Goal: Task Accomplishment & Management: Manage account settings

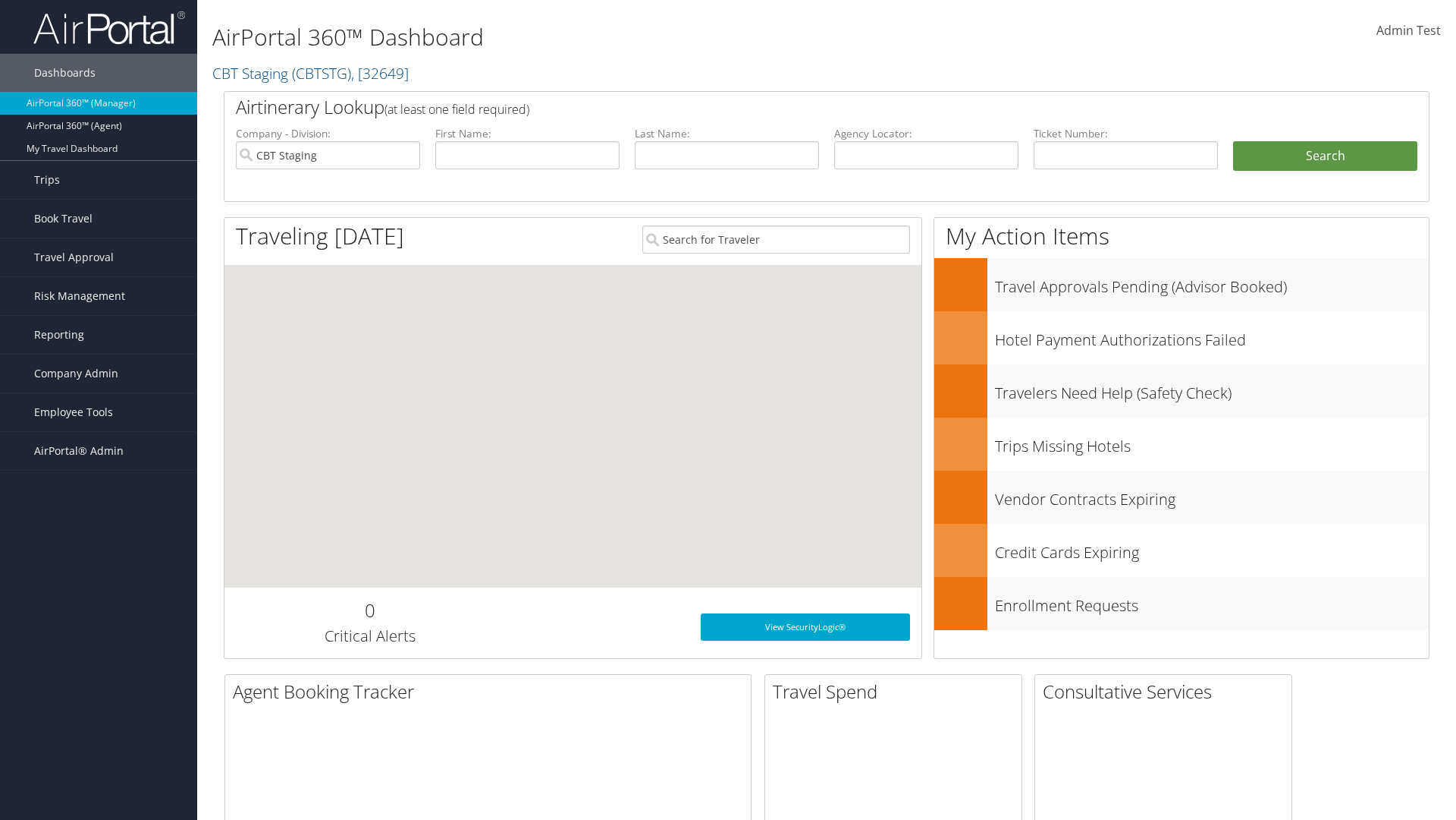
click at [98, 374] on span "Company Admin" at bounding box center [75, 373] width 84 height 38
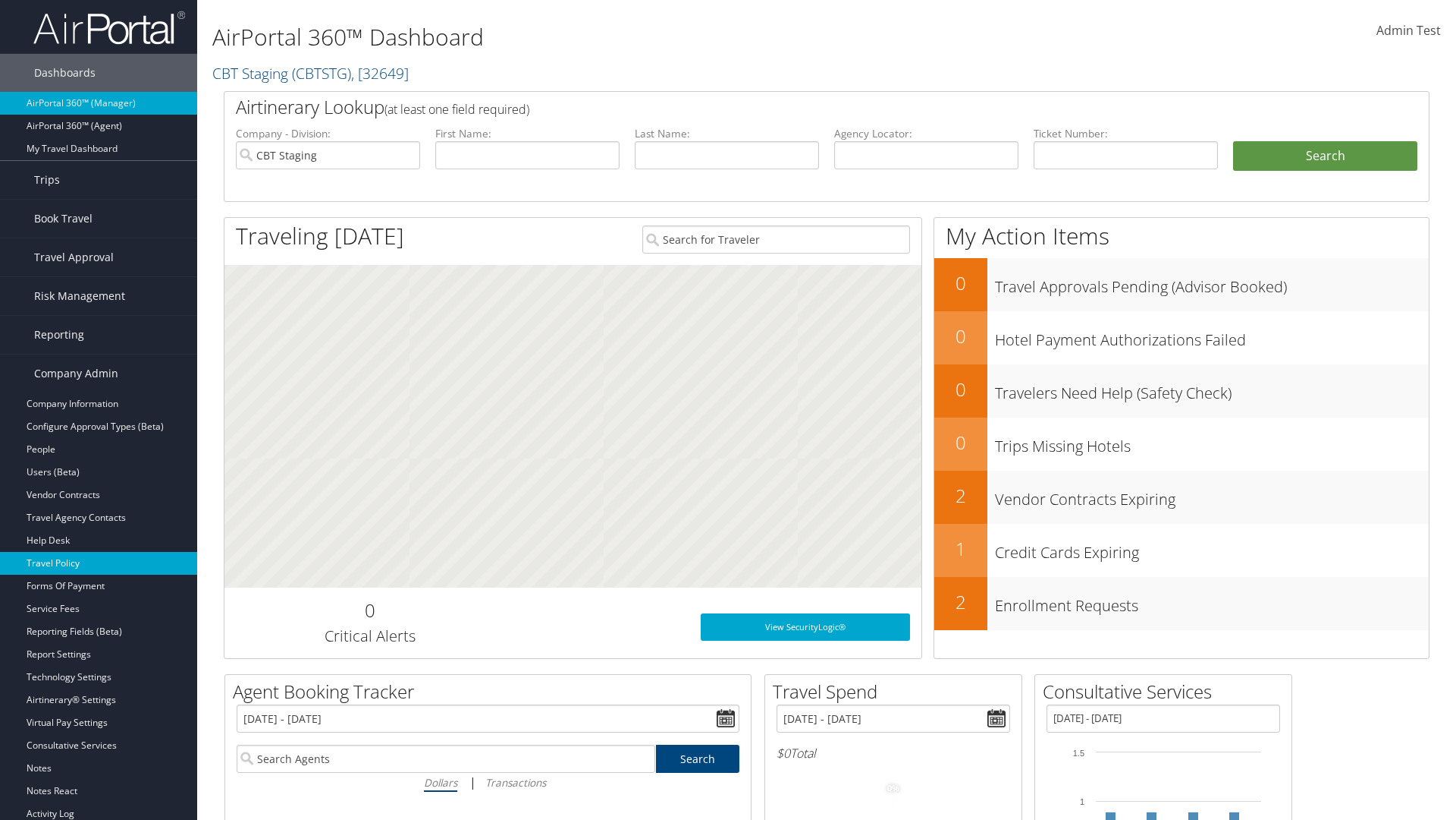
click at [98, 563] on link "Travel Policy" at bounding box center [98, 562] width 197 height 23
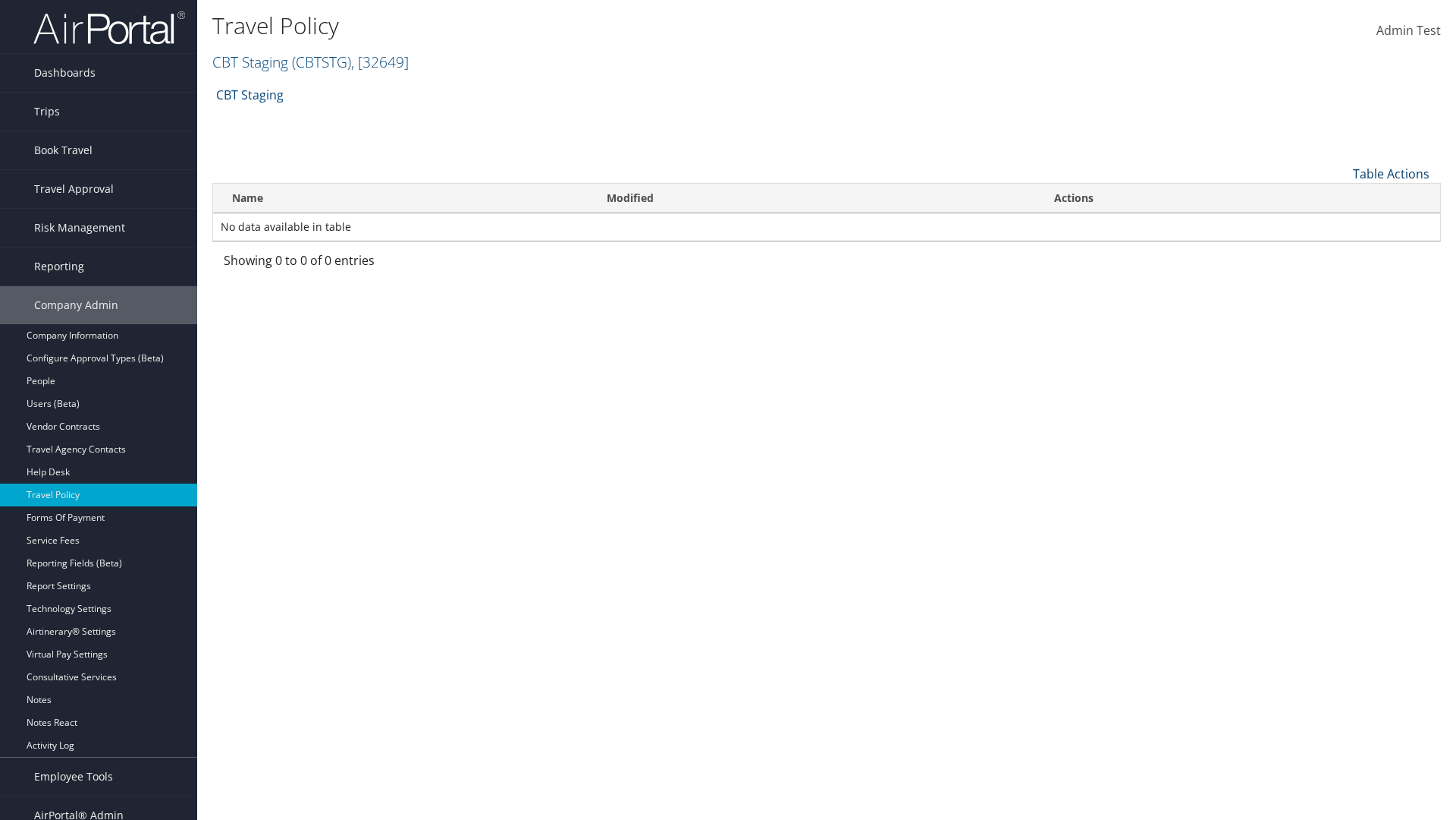
click at [1392, 173] on link "Table Actions" at bounding box center [1391, 174] width 76 height 17
click at [1340, 196] on link "Add New Policy" at bounding box center [1340, 197] width 199 height 26
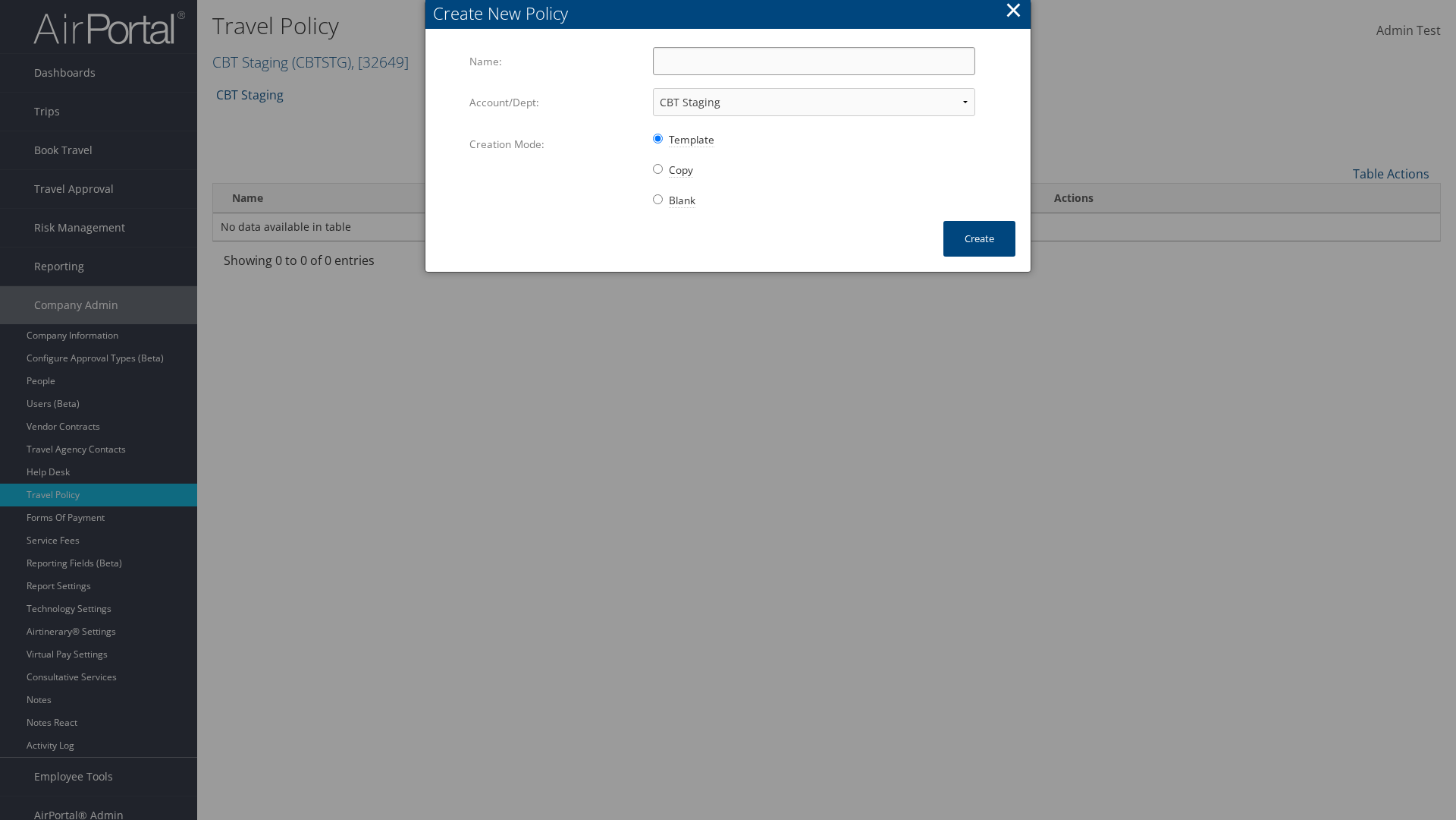
click at [814, 60] on input "Name:" at bounding box center [814, 60] width 322 height 28
type input "Auto Policy"
click at [979, 238] on button "Create" at bounding box center [979, 239] width 72 height 36
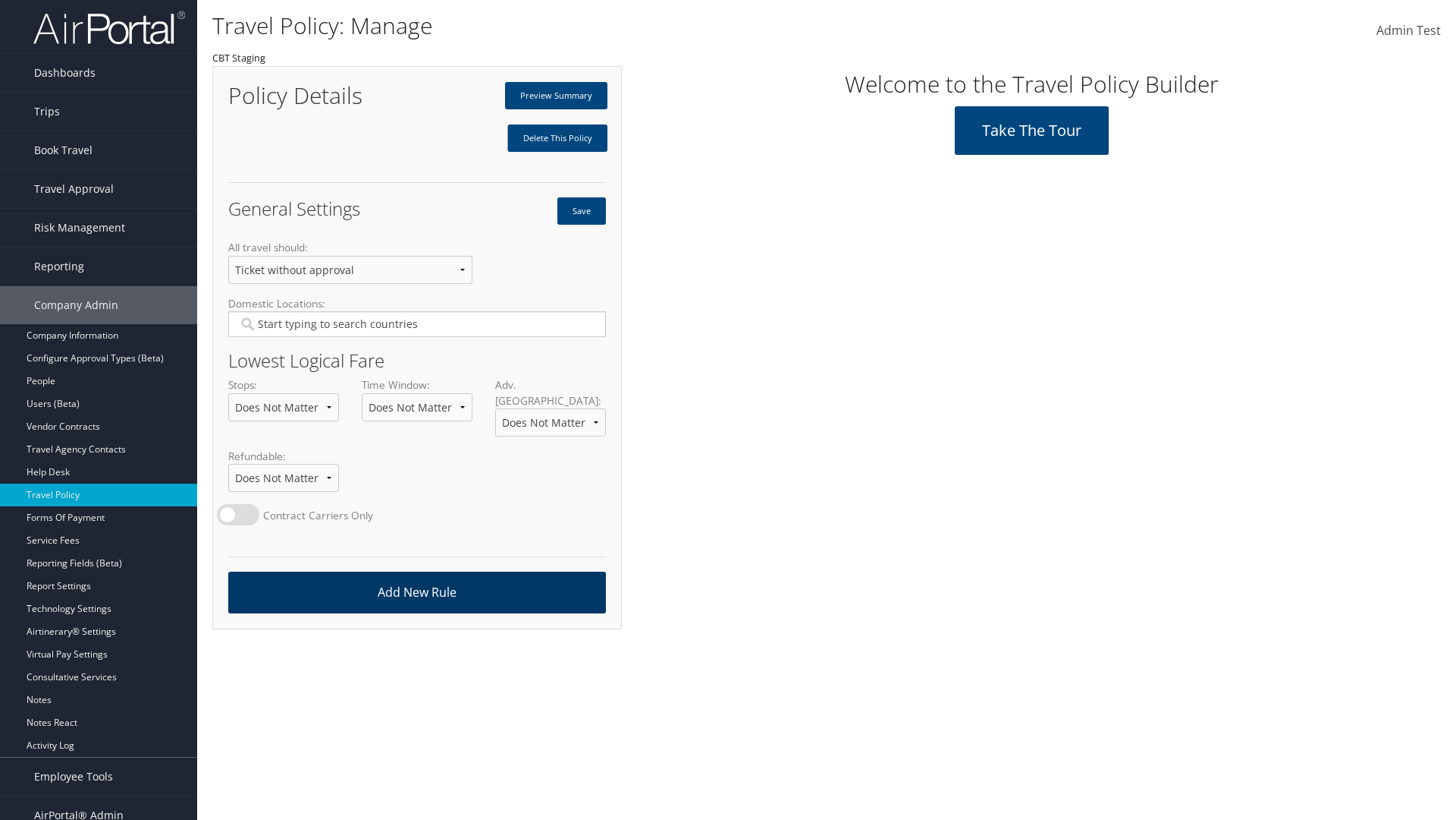
click at [416, 577] on link "Add New Rule" at bounding box center [416, 592] width 378 height 42
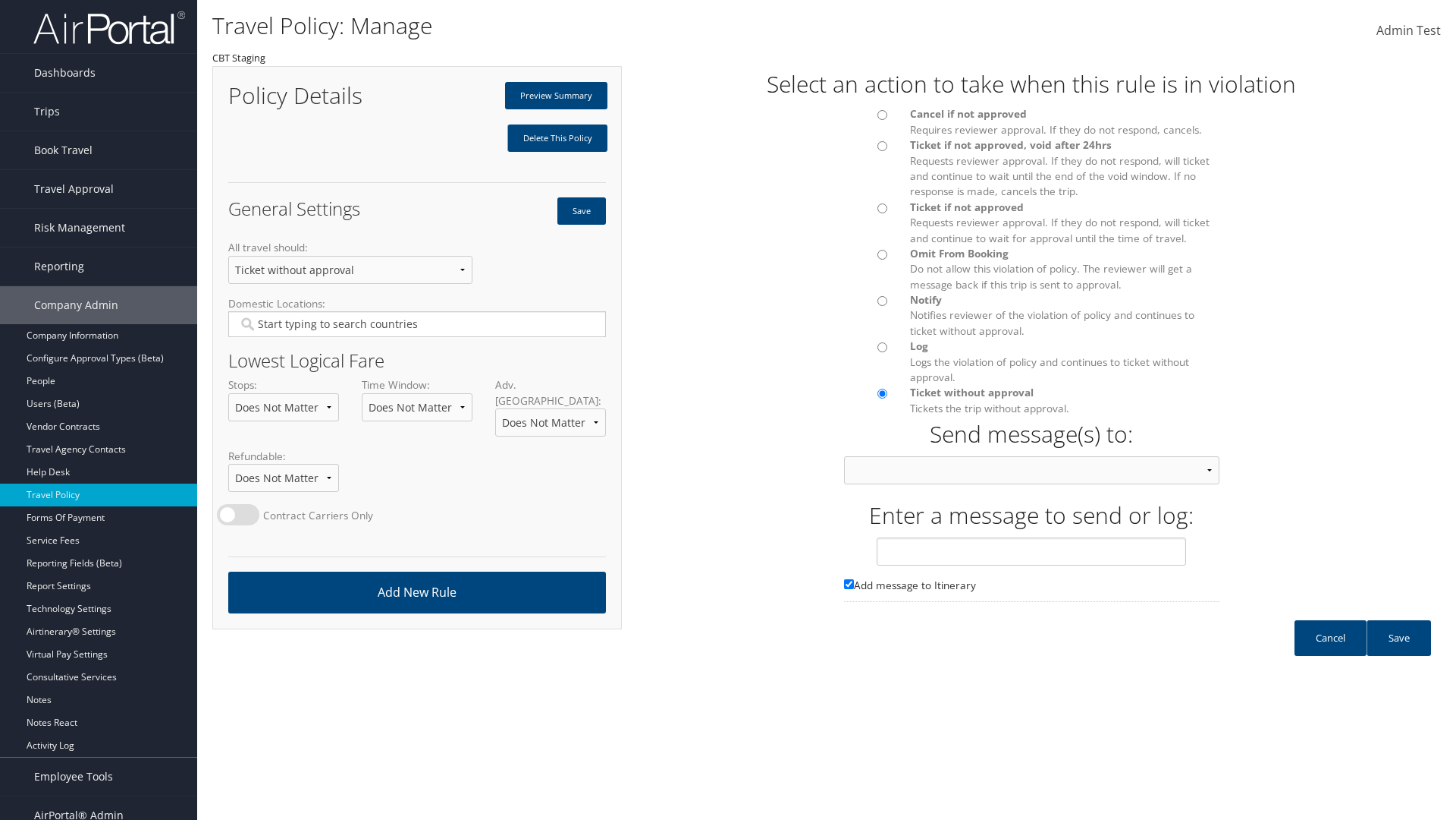
click at [865, 119] on div at bounding box center [865, 119] width 66 height 26
click at [1032, 565] on input "text" at bounding box center [1032, 551] width 309 height 28
type input "Message 1"
click at [1399, 652] on link "Save" at bounding box center [1399, 638] width 64 height 36
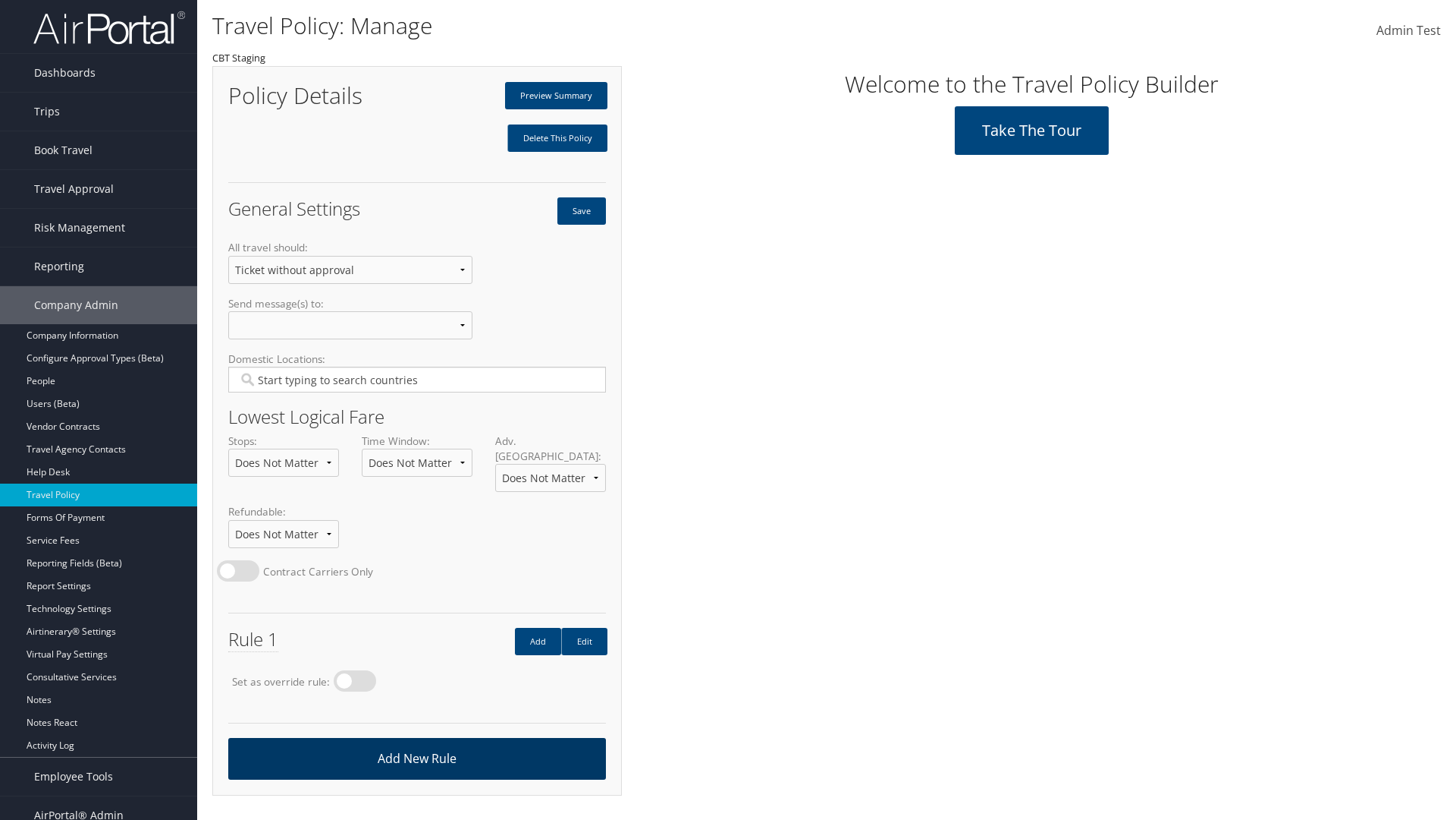
click at [416, 742] on link "Add New Rule" at bounding box center [416, 759] width 378 height 42
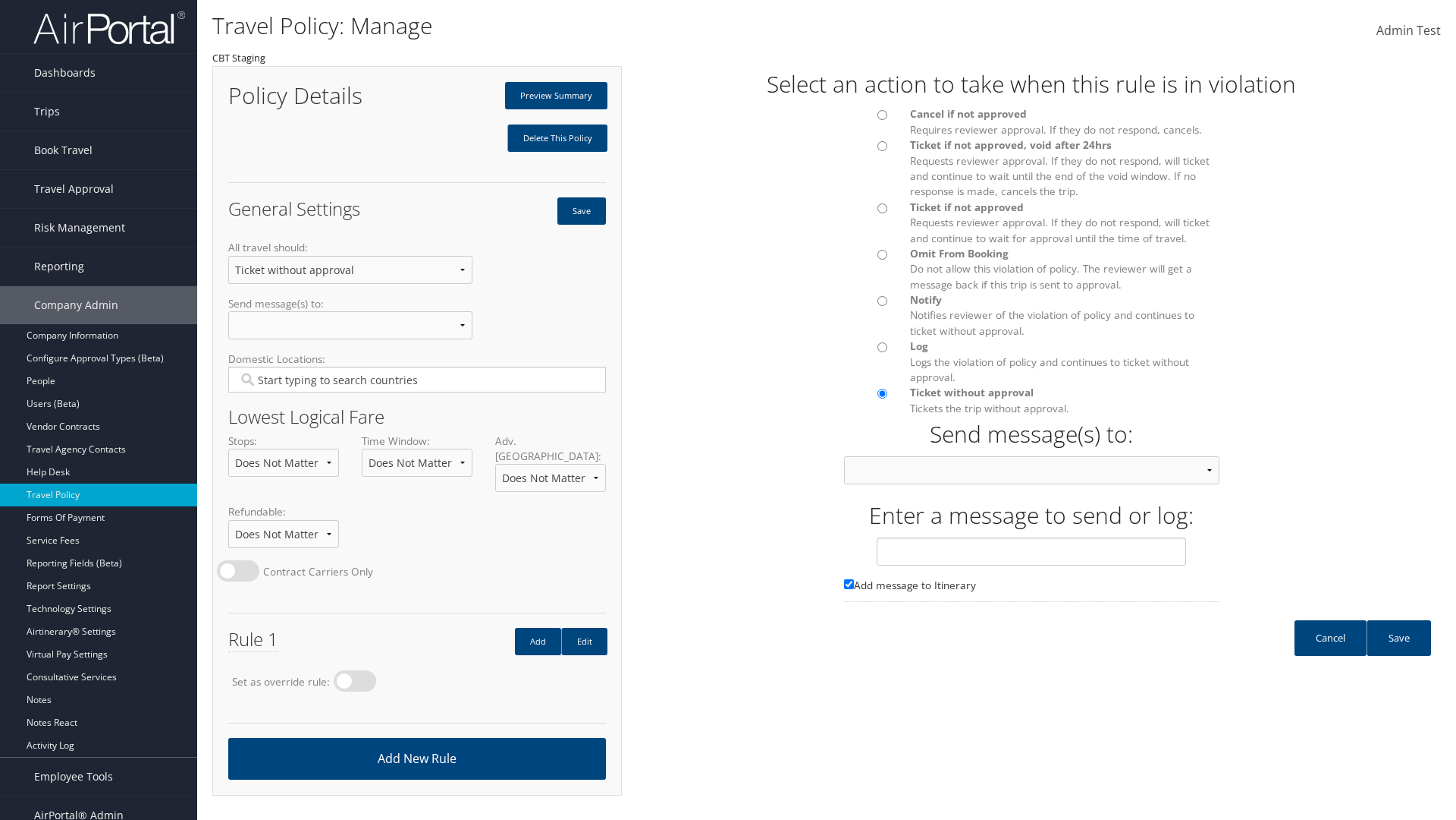
click at [865, 212] on div at bounding box center [865, 212] width 66 height 26
click at [1032, 565] on input "text" at bounding box center [1032, 551] width 309 height 28
type input "Message 2"
click at [1399, 652] on link "Save" at bounding box center [1399, 638] width 64 height 36
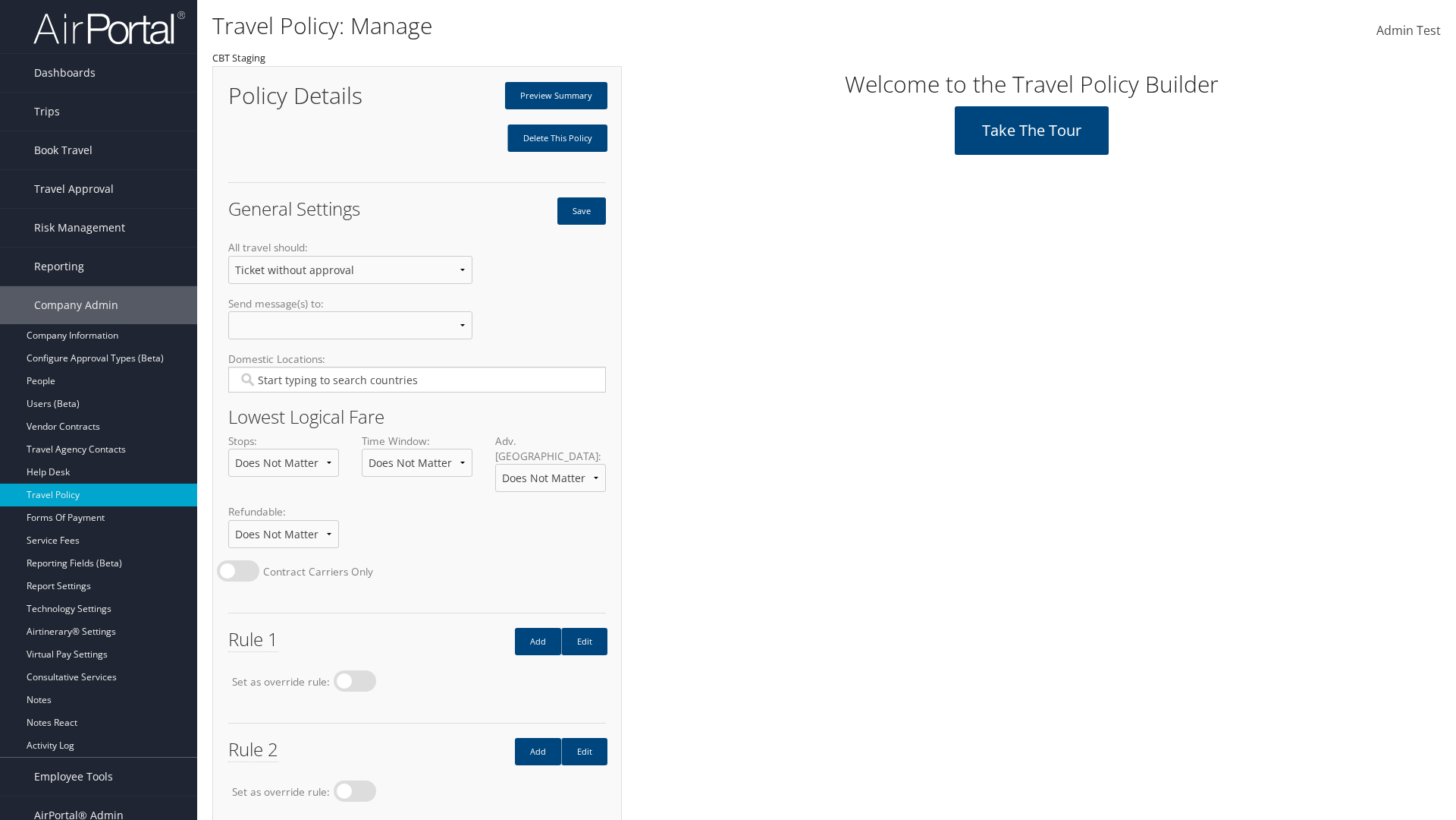
scroll to position [85, 0]
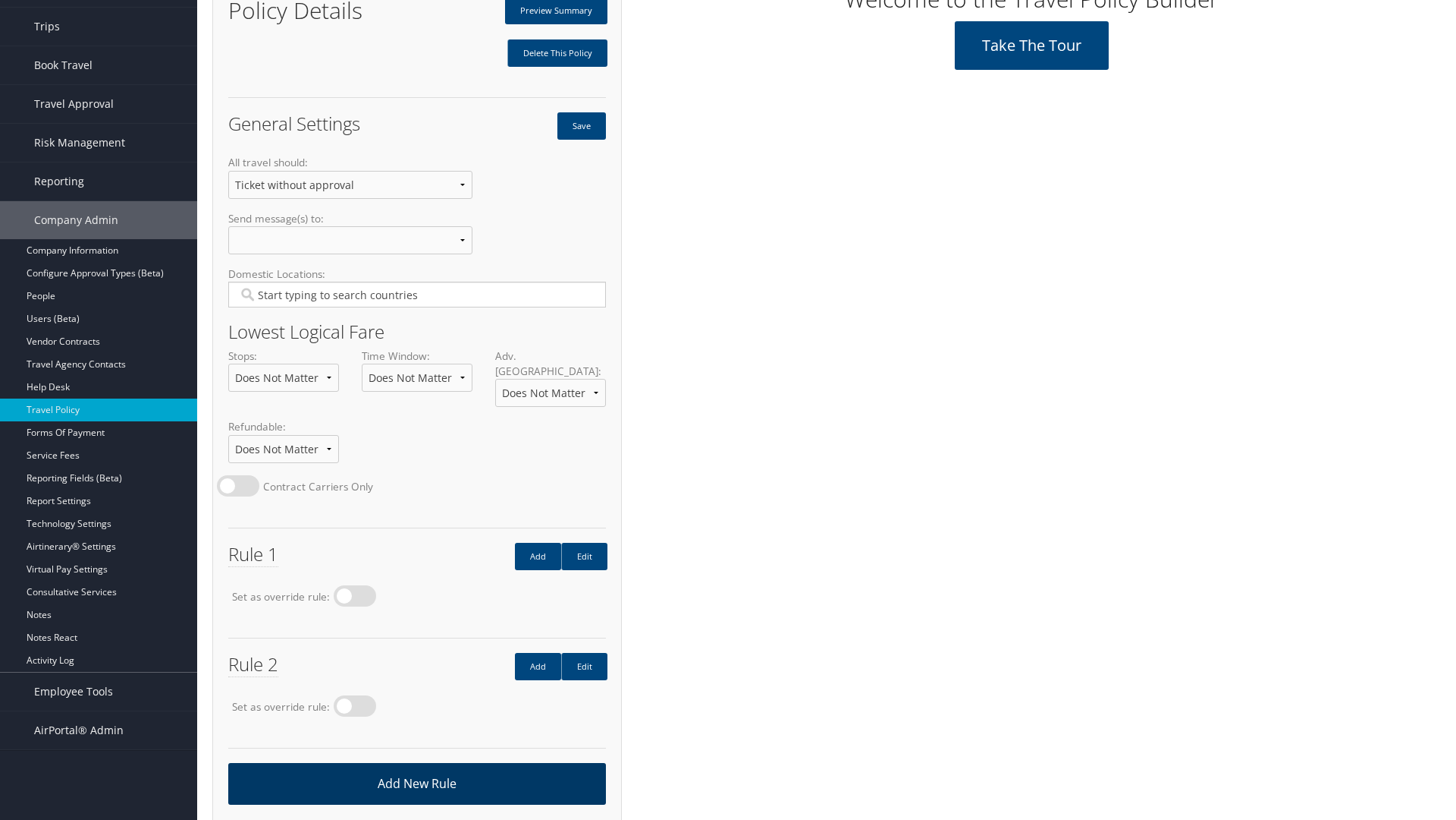
click at [416, 767] on link "Add New Rule" at bounding box center [416, 783] width 378 height 42
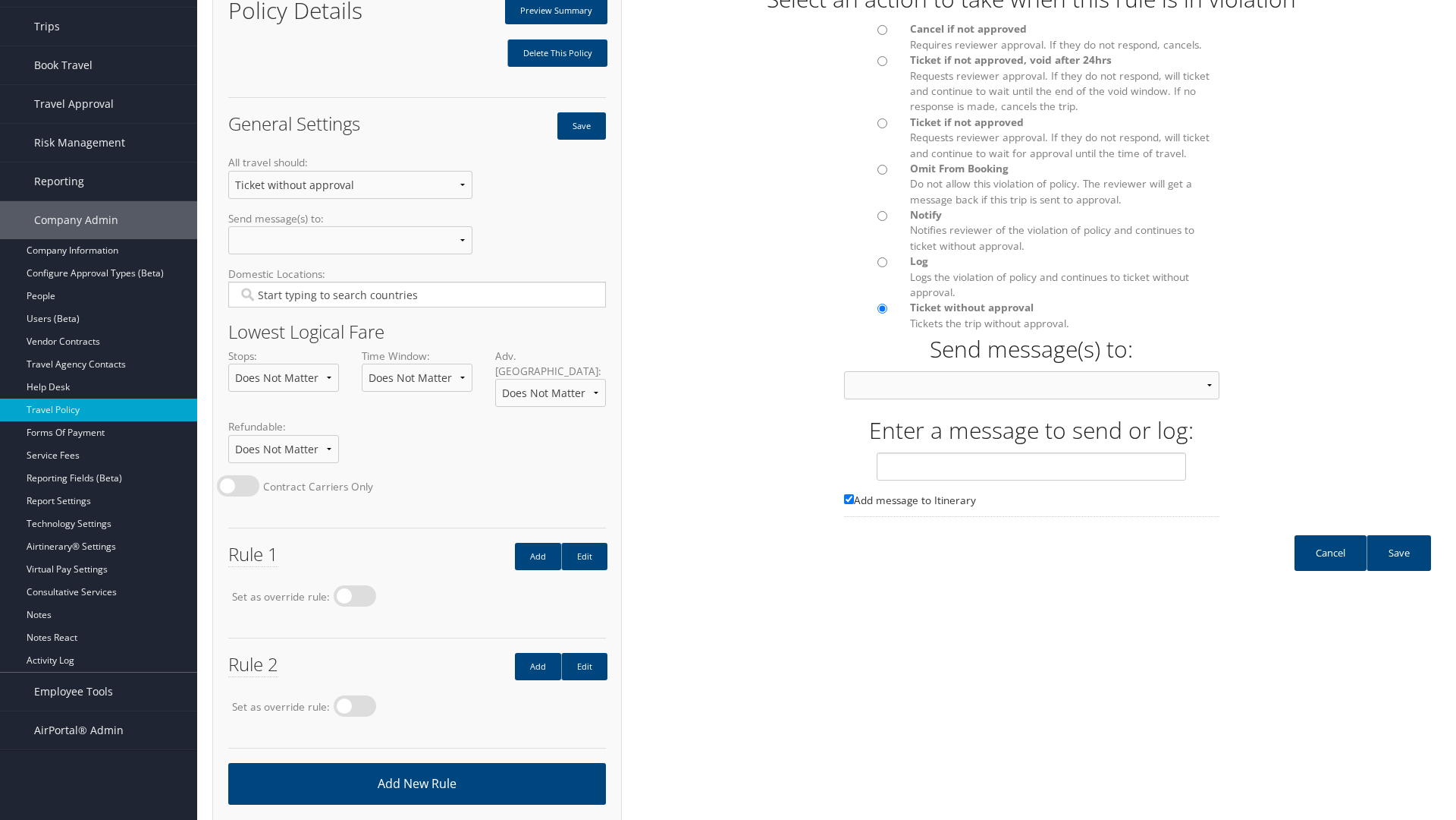
click at [882, 123] on input "Ticket if not approved Requests reviewer approval. If they do not respond, will…" at bounding box center [882, 123] width 10 height 10
radio input "true"
click at [1032, 480] on input "text" at bounding box center [1032, 466] width 309 height 28
type input "Message 3"
click at [1399, 567] on link "Save" at bounding box center [1399, 553] width 64 height 36
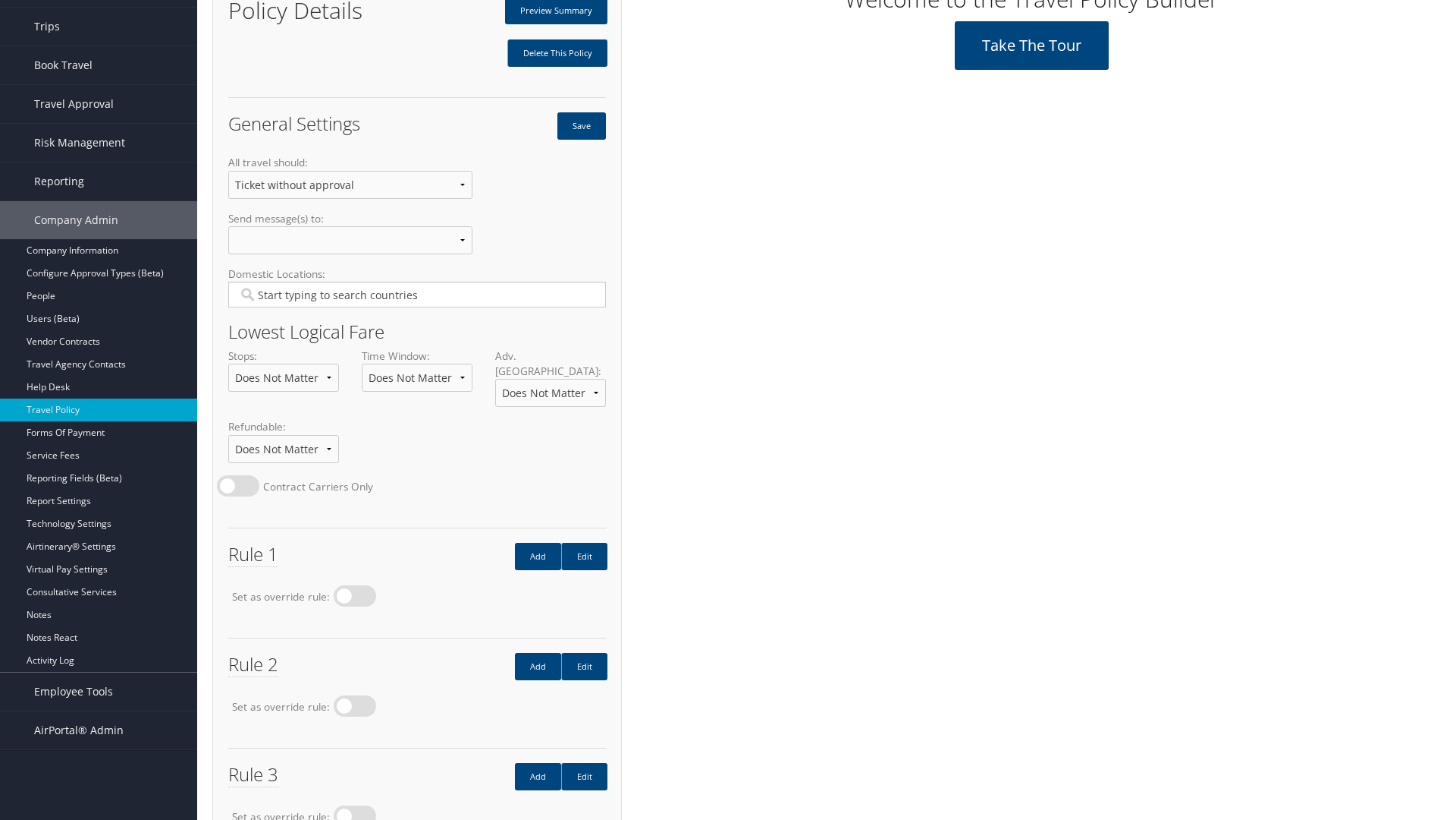
scroll to position [195, 0]
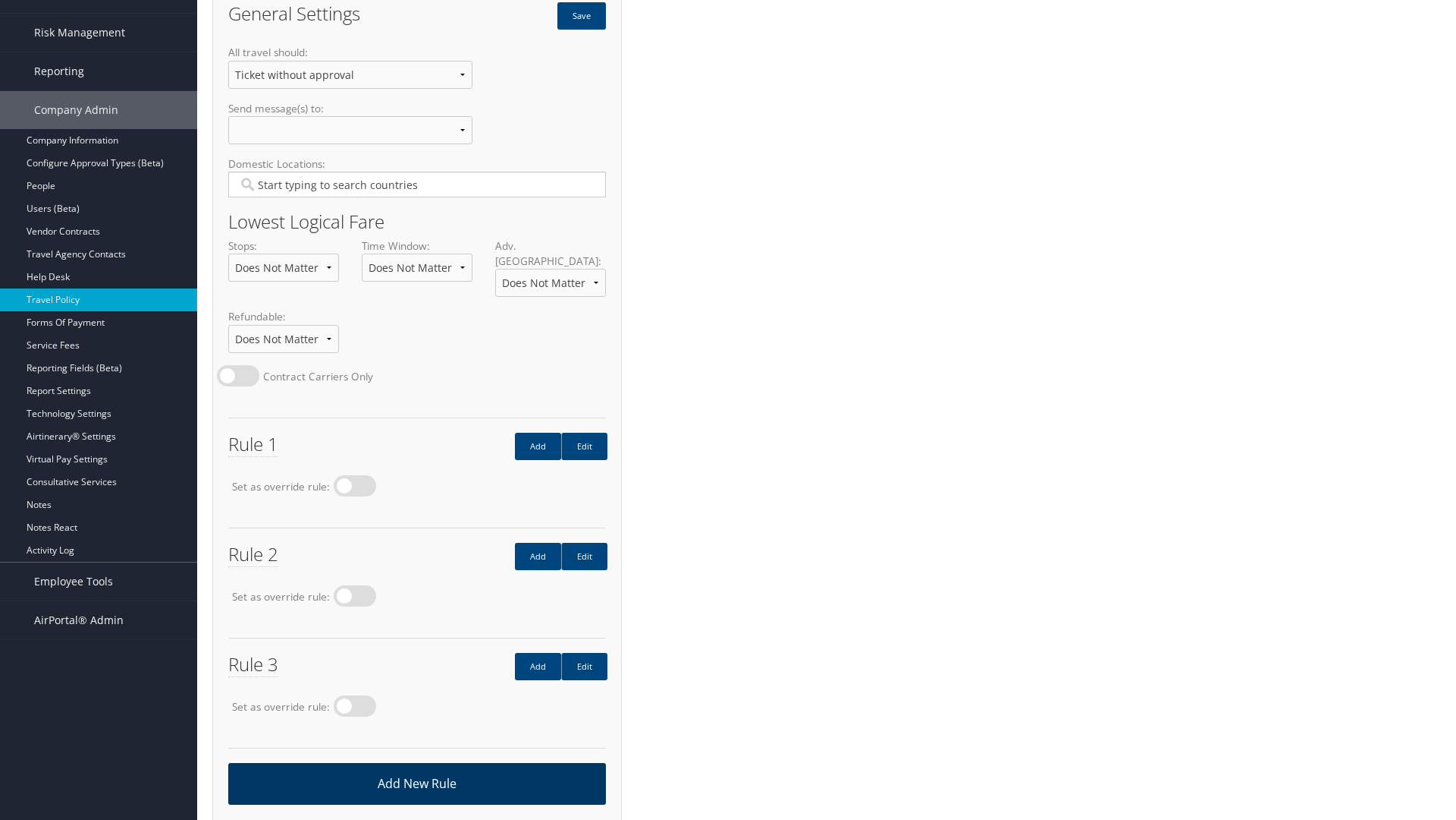
click at [416, 767] on link "Add New Rule" at bounding box center [416, 783] width 378 height 42
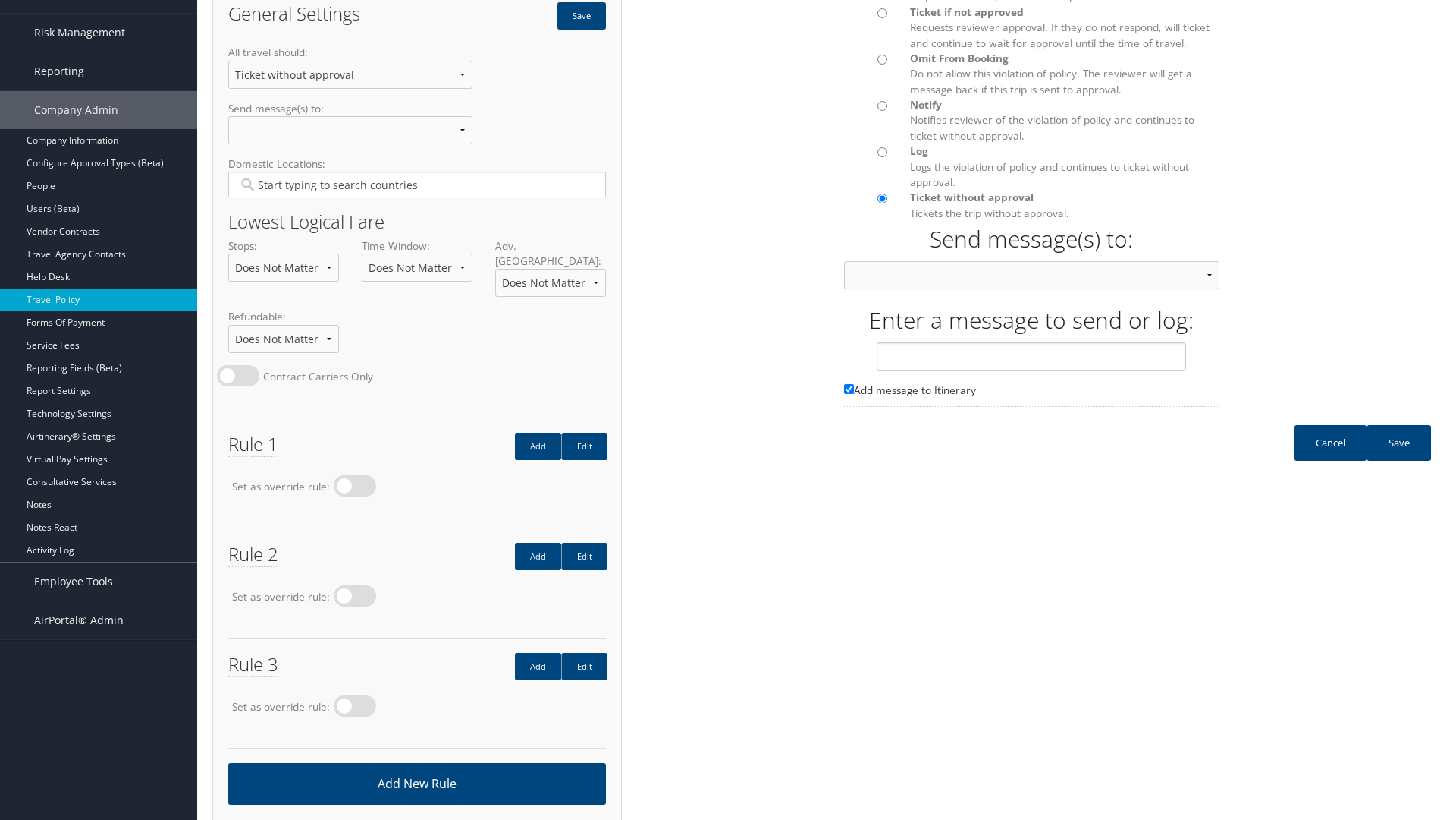
click at [882, 64] on input "Omit From Booking Do not allow this violation of policy. The reviewer will get …" at bounding box center [882, 59] width 10 height 10
radio input "true"
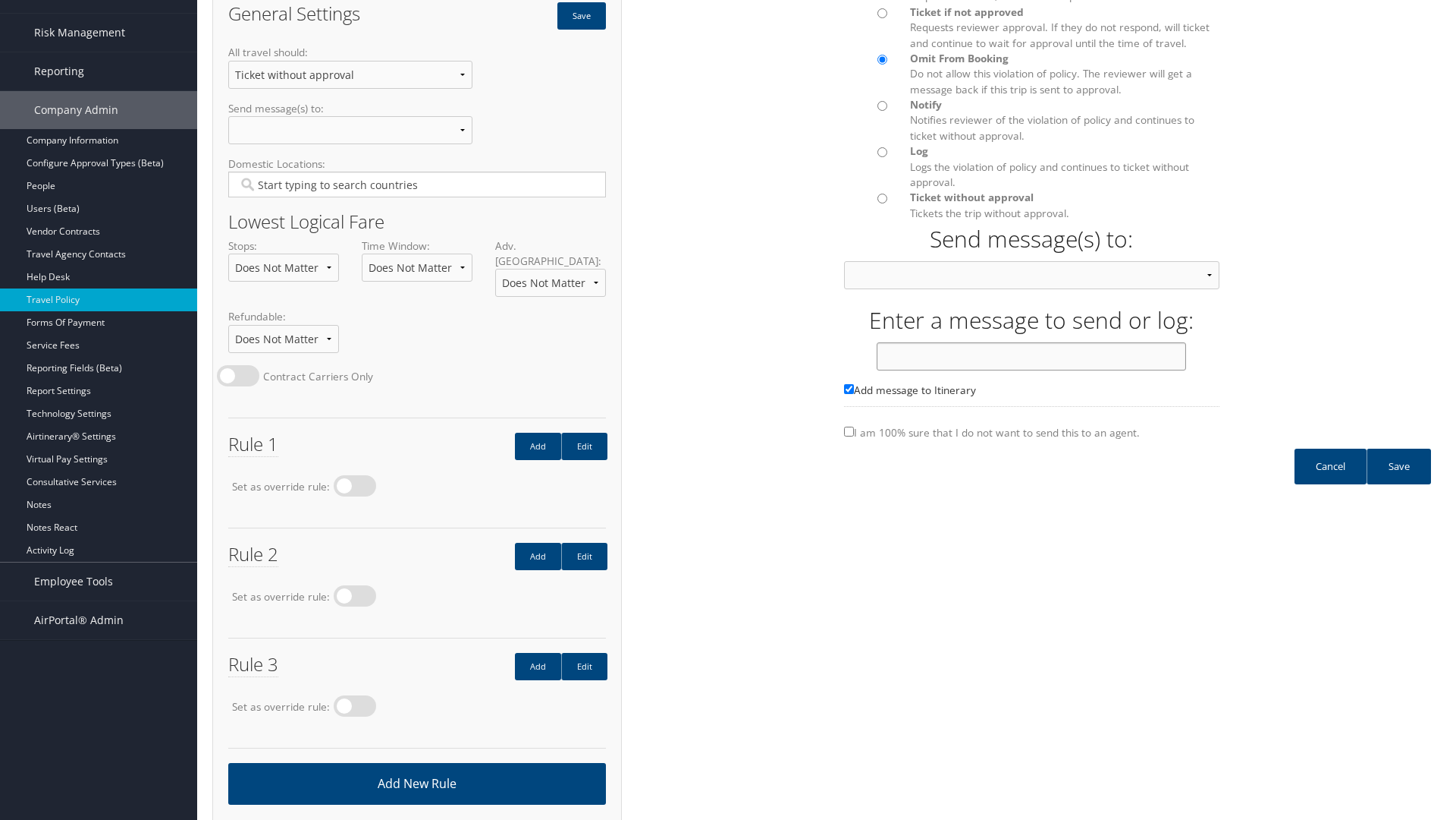
click at [1032, 370] on input "text" at bounding box center [1032, 356] width 309 height 28
type input "Message 4"
click at [1399, 481] on link "Save" at bounding box center [1399, 466] width 64 height 36
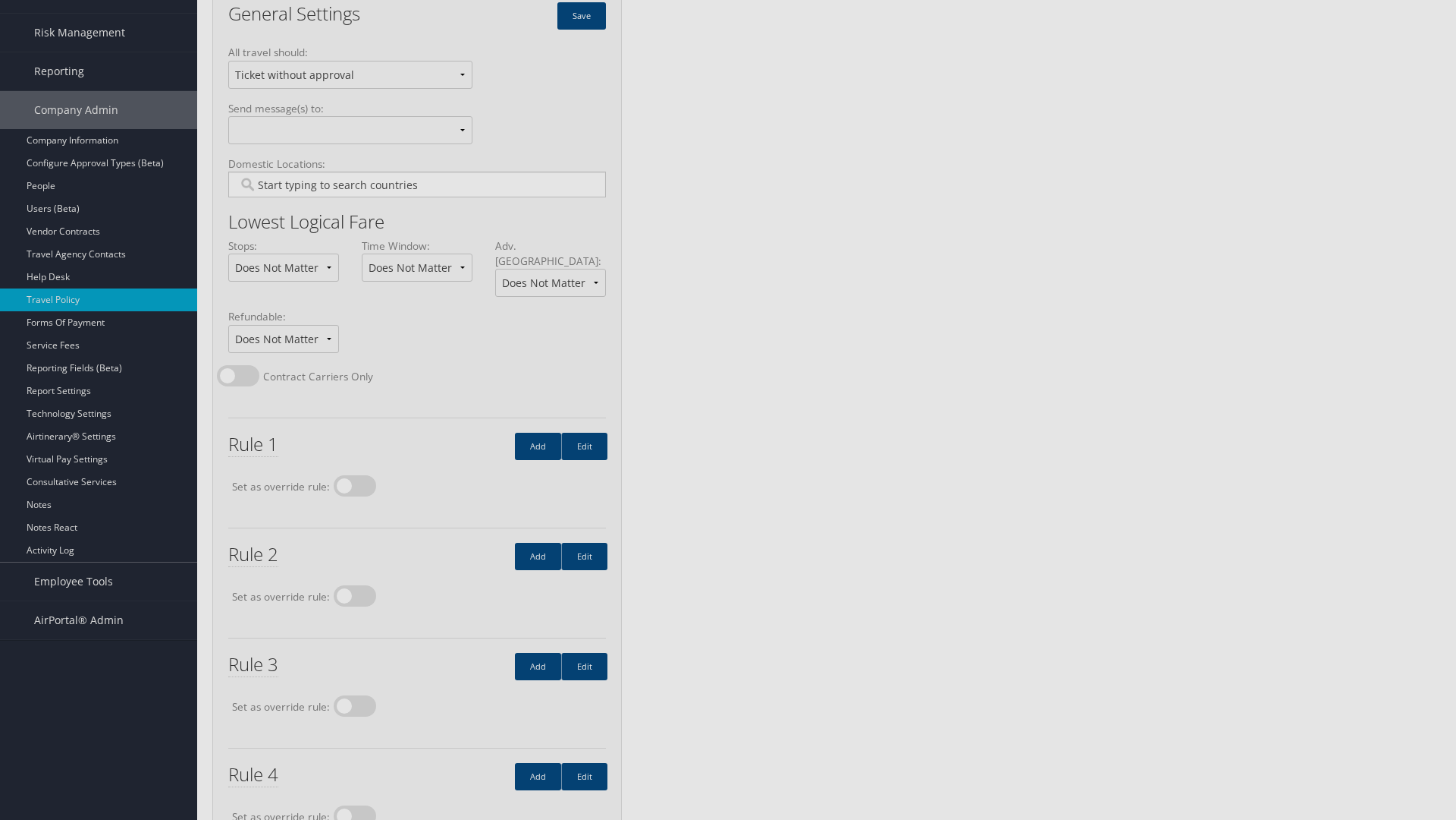
scroll to position [0, 0]
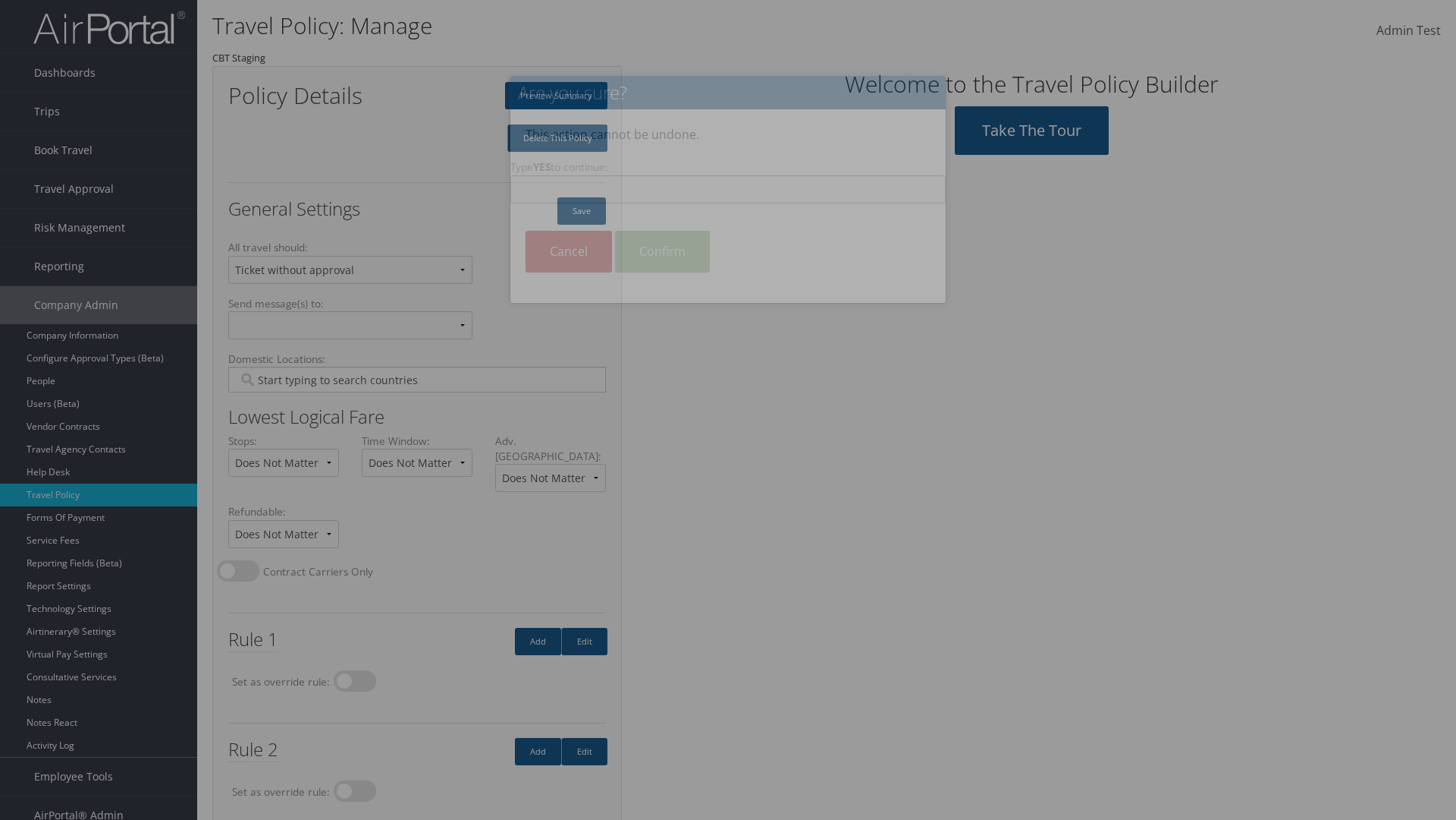
click at [728, 189] on input "Type YES to continue:" at bounding box center [728, 189] width 435 height 28
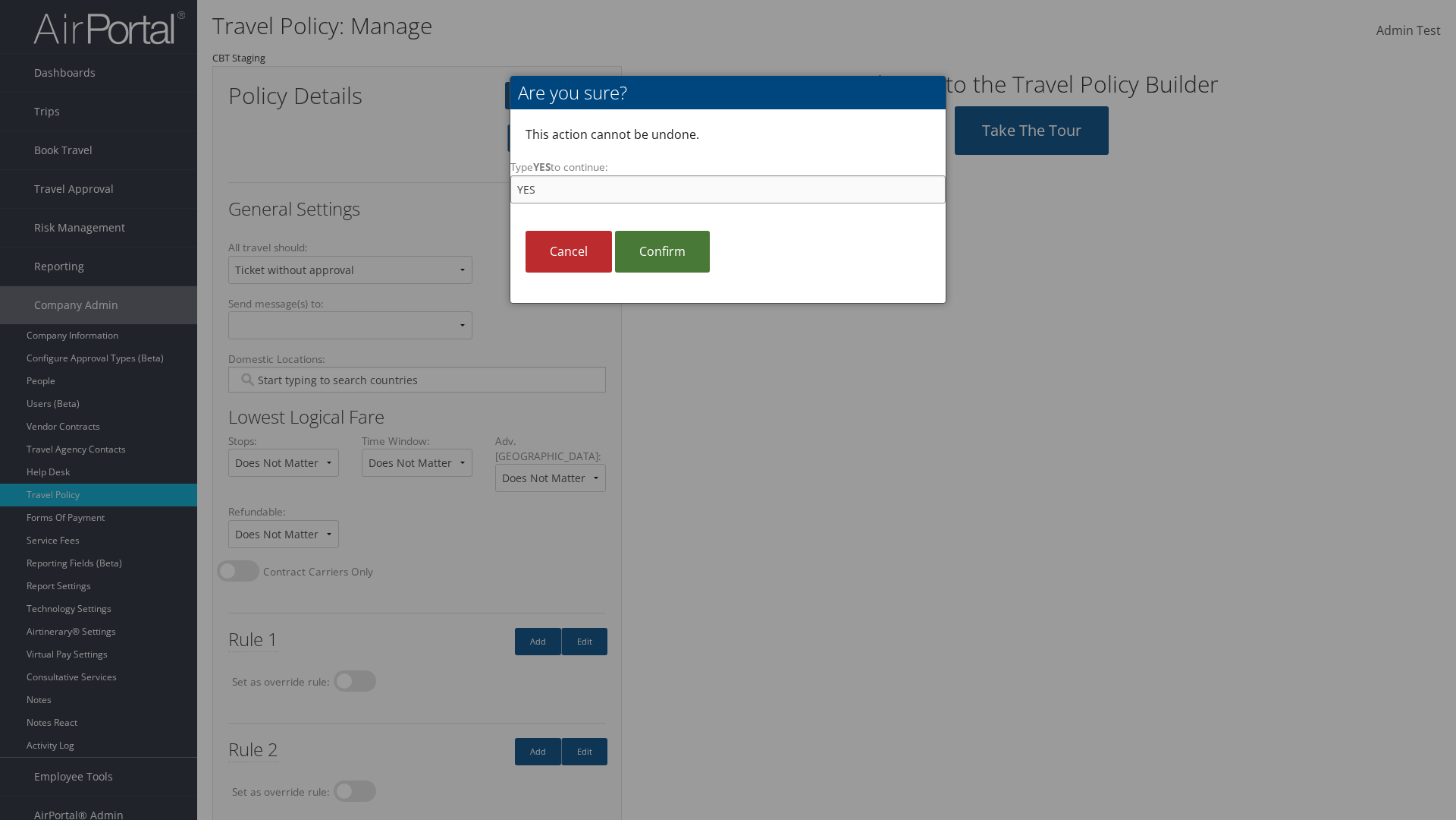
type input "YES"
click at [662, 251] on link "Confirm" at bounding box center [663, 252] width 95 height 42
